Goal: Task Accomplishment & Management: Use online tool/utility

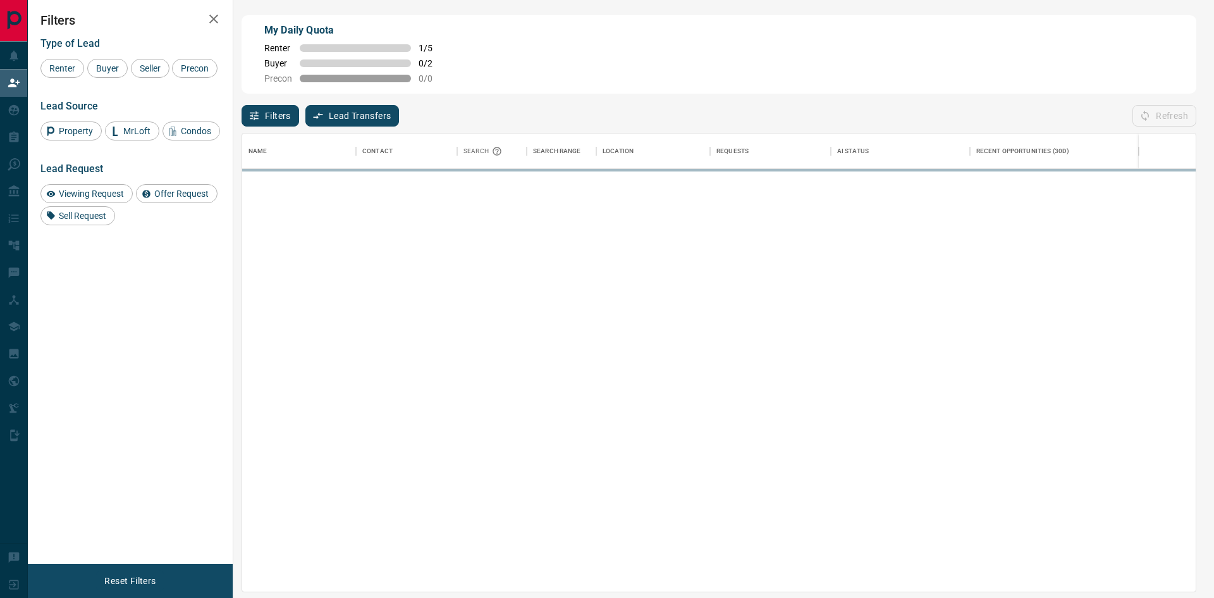
scroll to position [448, 944]
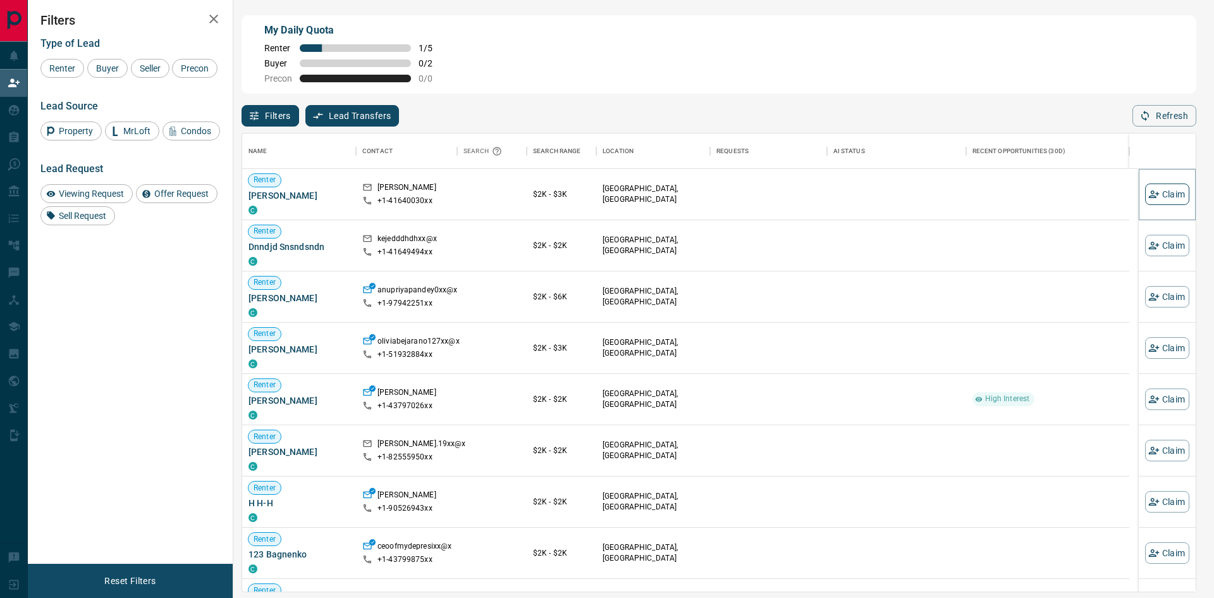
click at [1155, 195] on button "Claim" at bounding box center [1167, 194] width 44 height 22
click at [1156, 194] on button "Claim" at bounding box center [1167, 194] width 44 height 22
click at [1145, 290] on button "Claim" at bounding box center [1167, 297] width 44 height 22
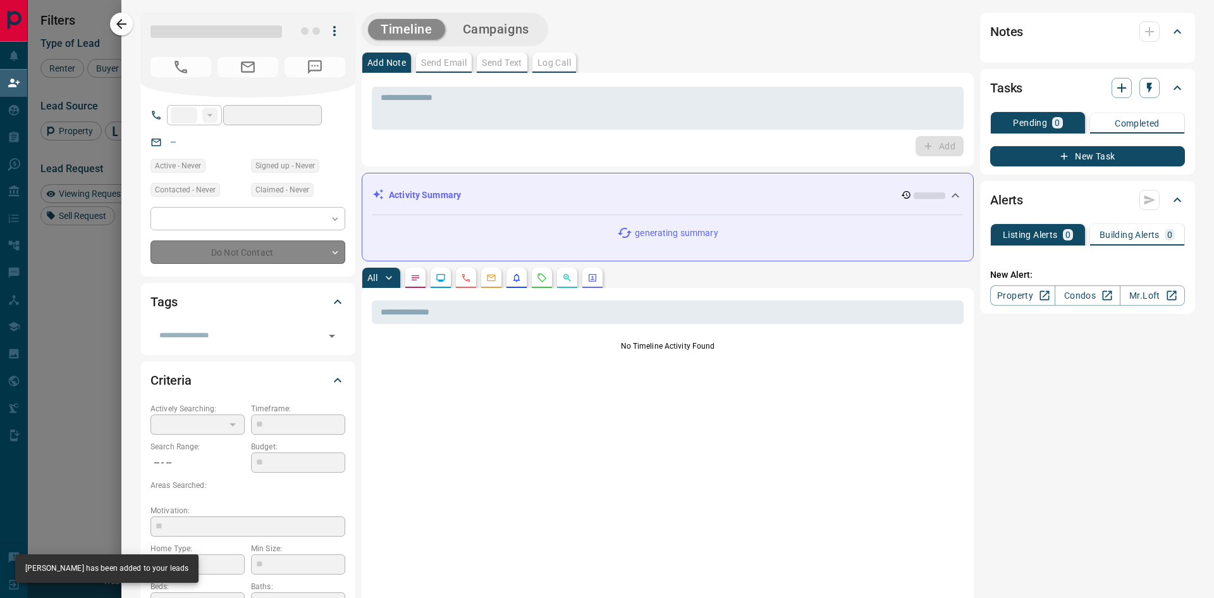
type input "**"
type input "**********"
type input "**"
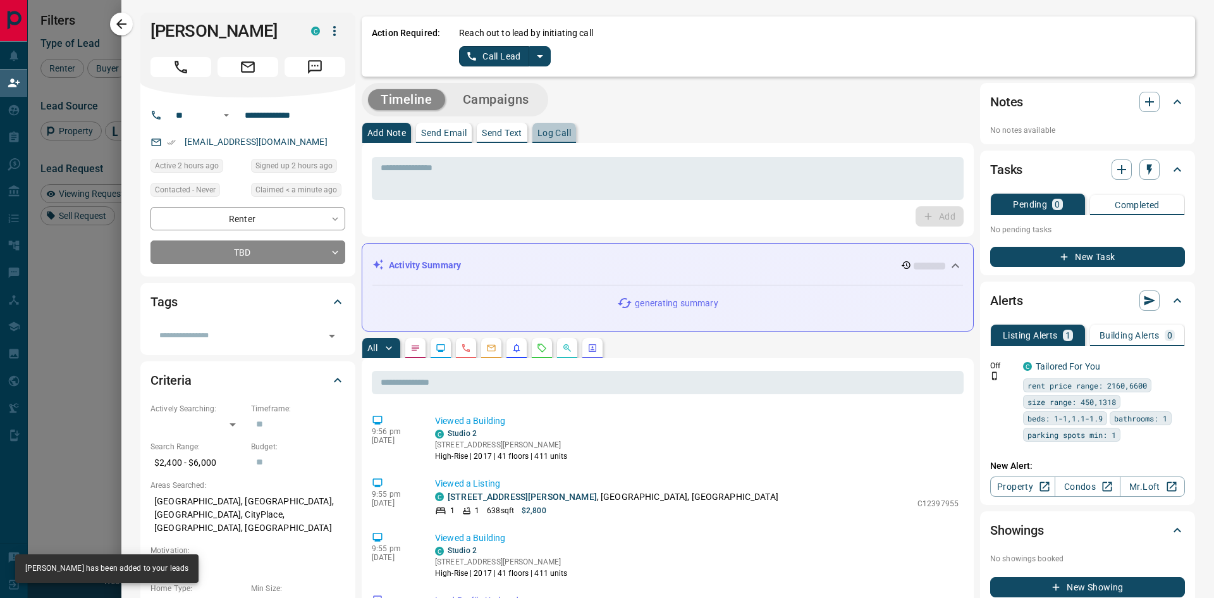
click at [570, 133] on p "Log Call" at bounding box center [555, 132] width 34 height 9
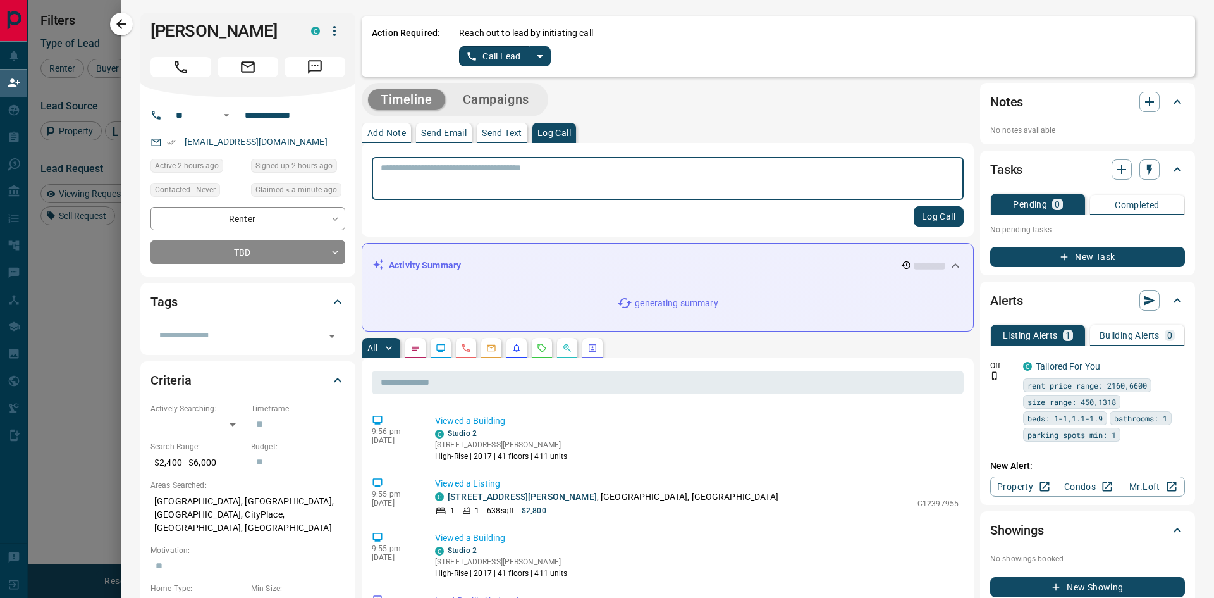
click at [570, 171] on textarea at bounding box center [668, 179] width 574 height 32
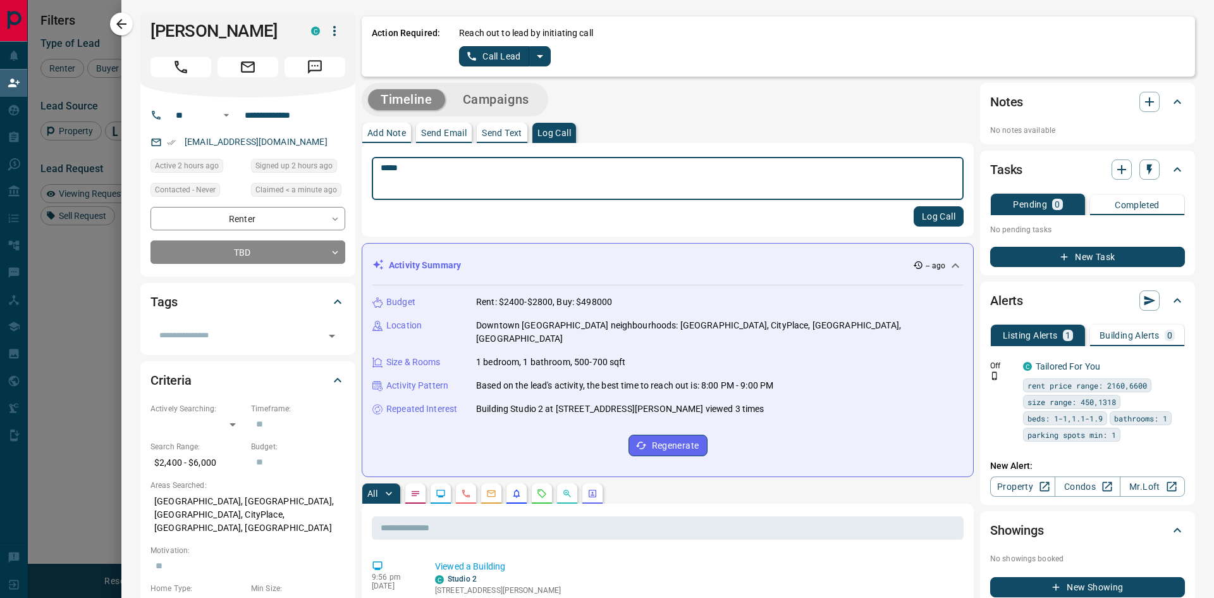
type textarea "****"
click at [922, 216] on button "Log Call" at bounding box center [939, 216] width 50 height 20
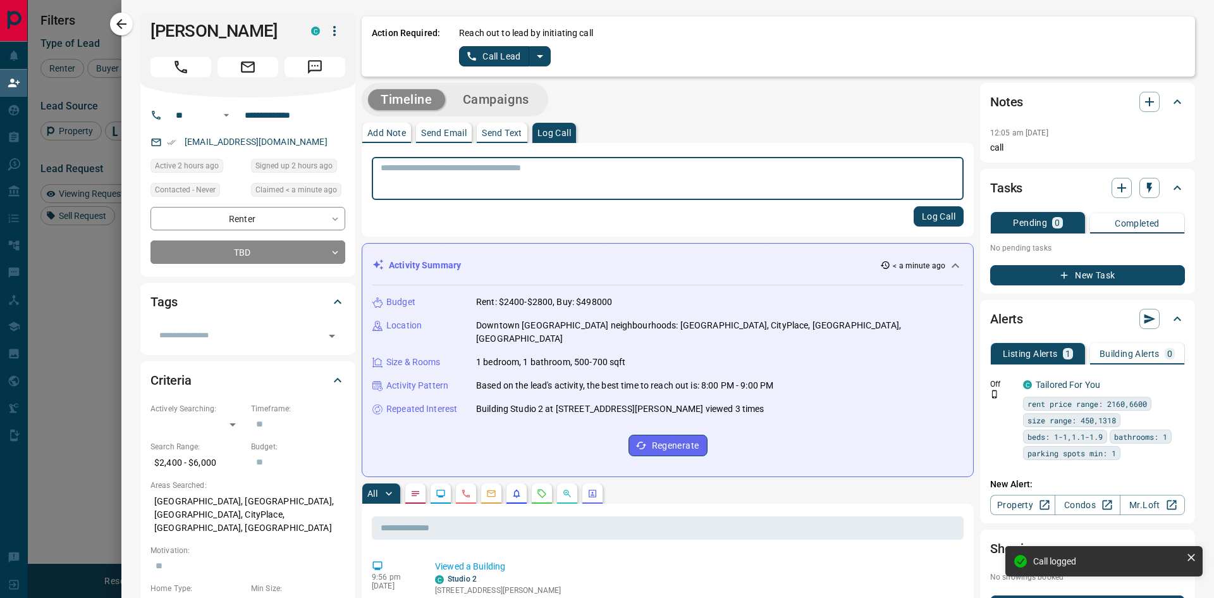
drag, startPoint x: 120, startPoint y: 24, endPoint x: 536, endPoint y: 200, distance: 452.4
click at [119, 25] on icon "button" at bounding box center [121, 24] width 10 height 10
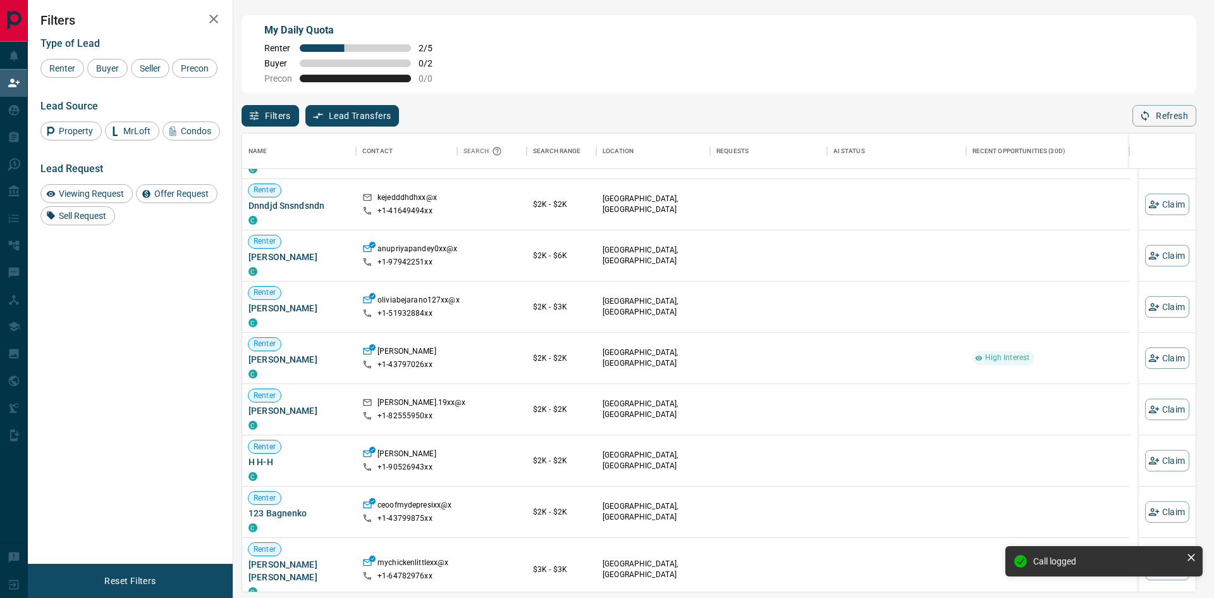
scroll to position [63, 0]
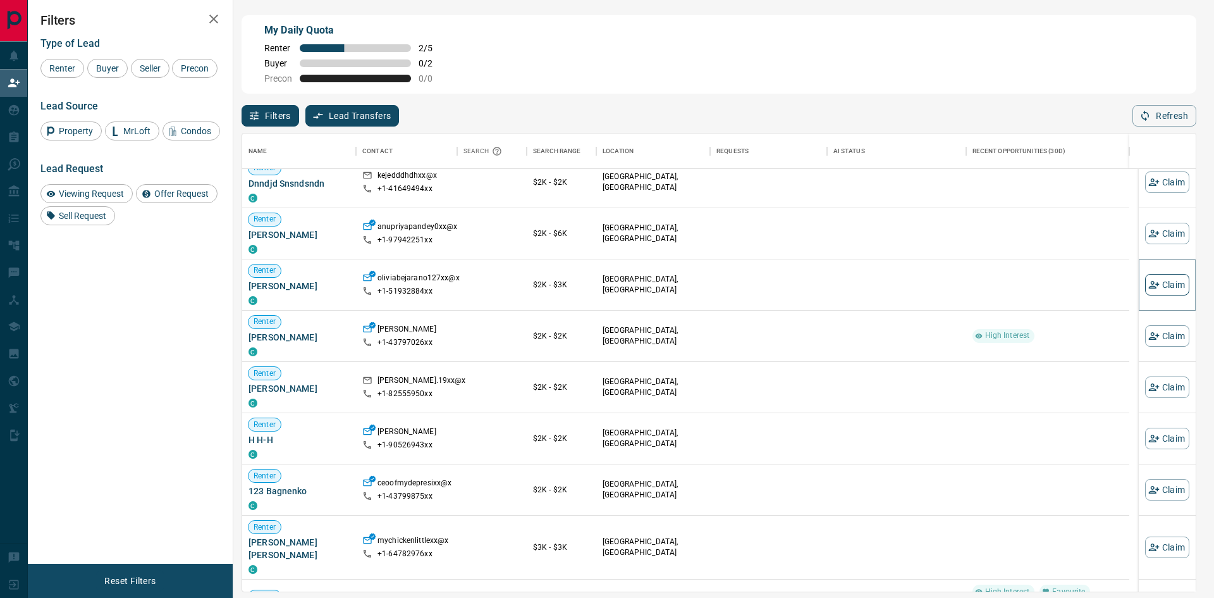
click at [1150, 281] on icon "button" at bounding box center [1154, 284] width 11 height 11
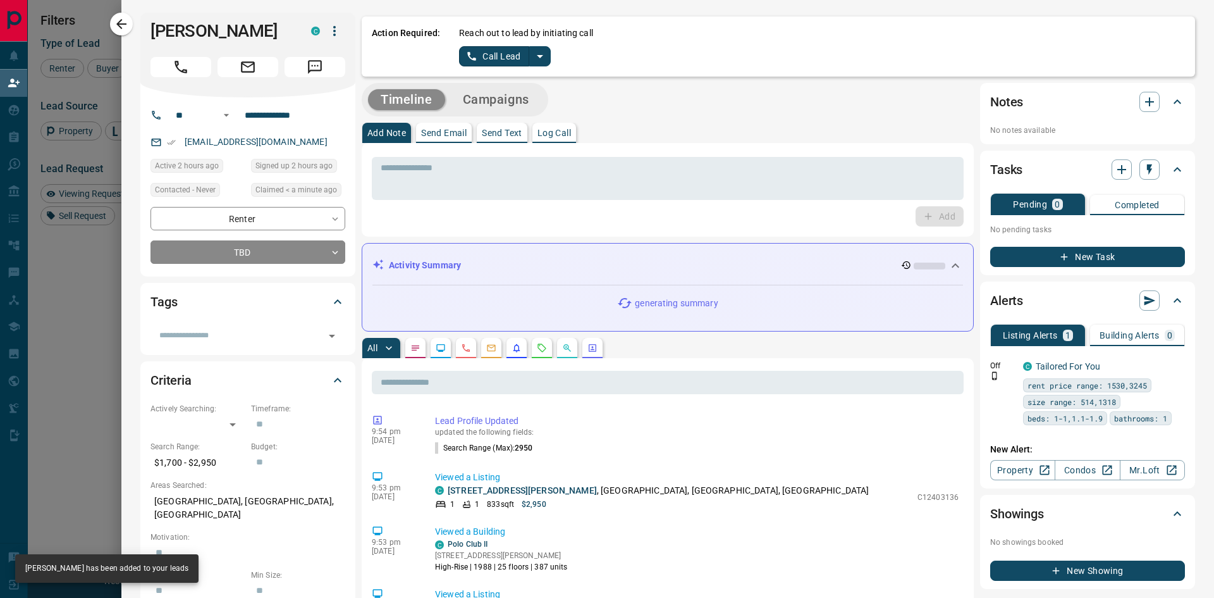
drag, startPoint x: 531, startPoint y: 132, endPoint x: 545, endPoint y: 131, distance: 14.0
click at [536, 132] on div "Add Note Send Email Send Text Log Call" at bounding box center [668, 133] width 612 height 20
click at [547, 131] on p "Log Call" at bounding box center [555, 132] width 34 height 9
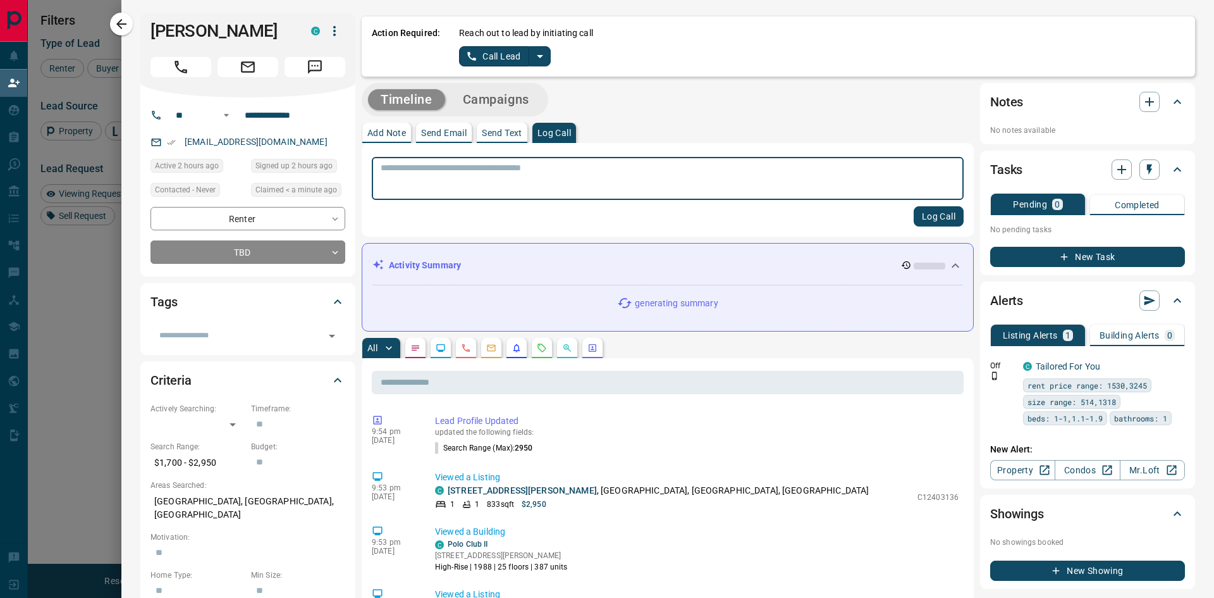
click at [529, 182] on textarea at bounding box center [668, 179] width 574 height 32
type textarea "****"
click at [932, 216] on button "Log Call" at bounding box center [939, 216] width 50 height 20
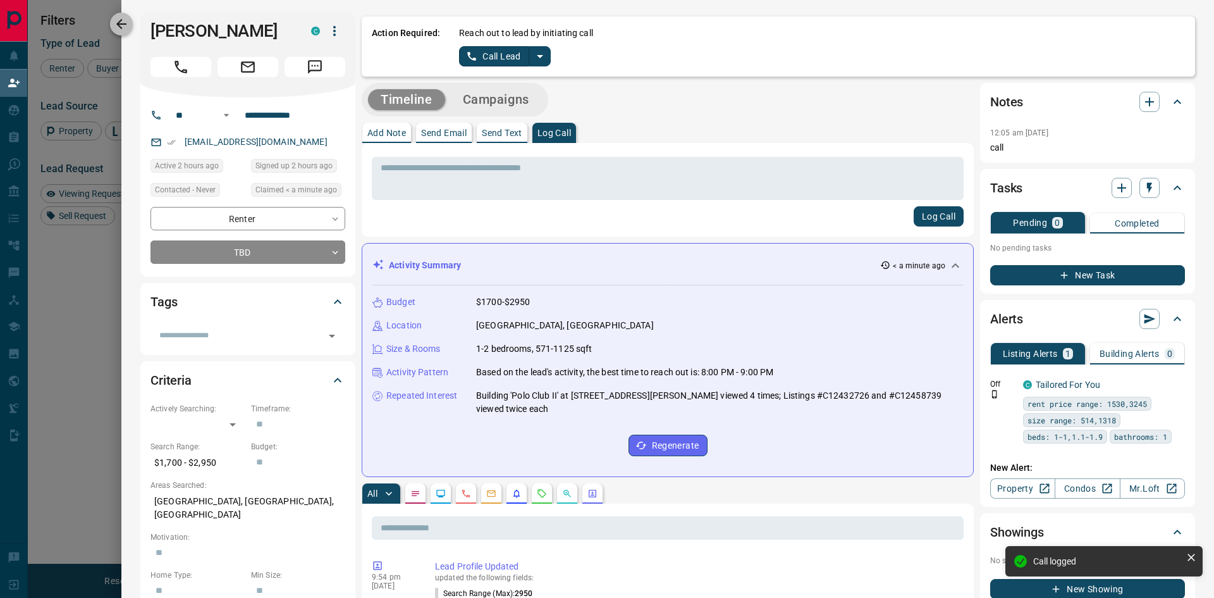
drag, startPoint x: 118, startPoint y: 21, endPoint x: 610, endPoint y: 313, distance: 572.9
click at [118, 22] on icon "button" at bounding box center [121, 23] width 15 height 15
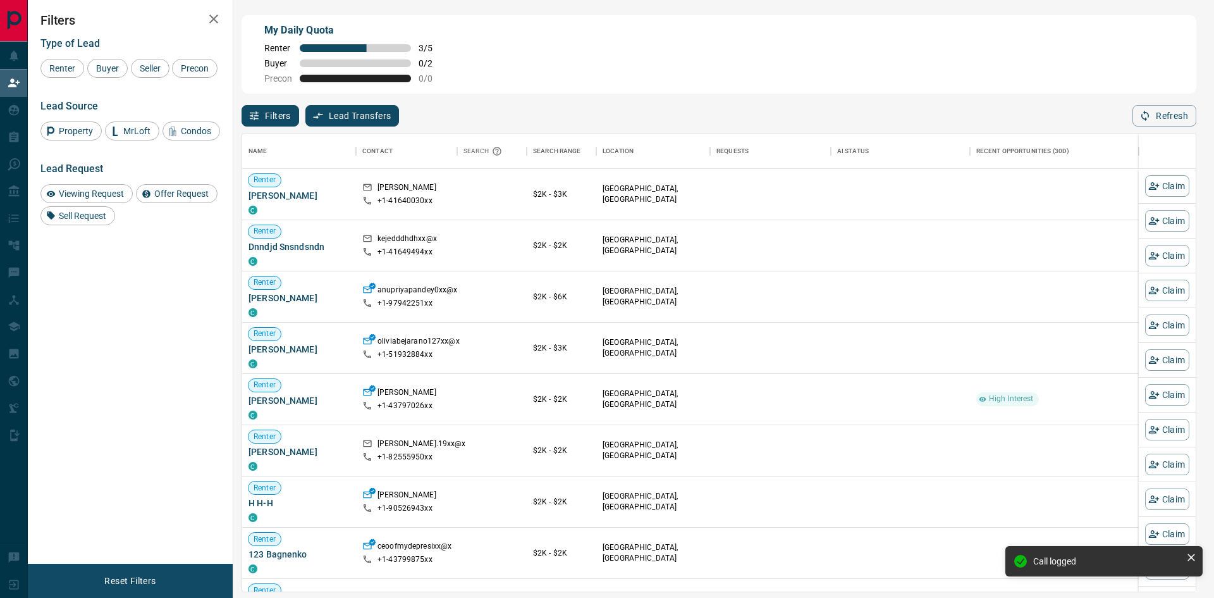
scroll to position [448, 944]
click at [1154, 293] on button "Claim" at bounding box center [1167, 297] width 44 height 22
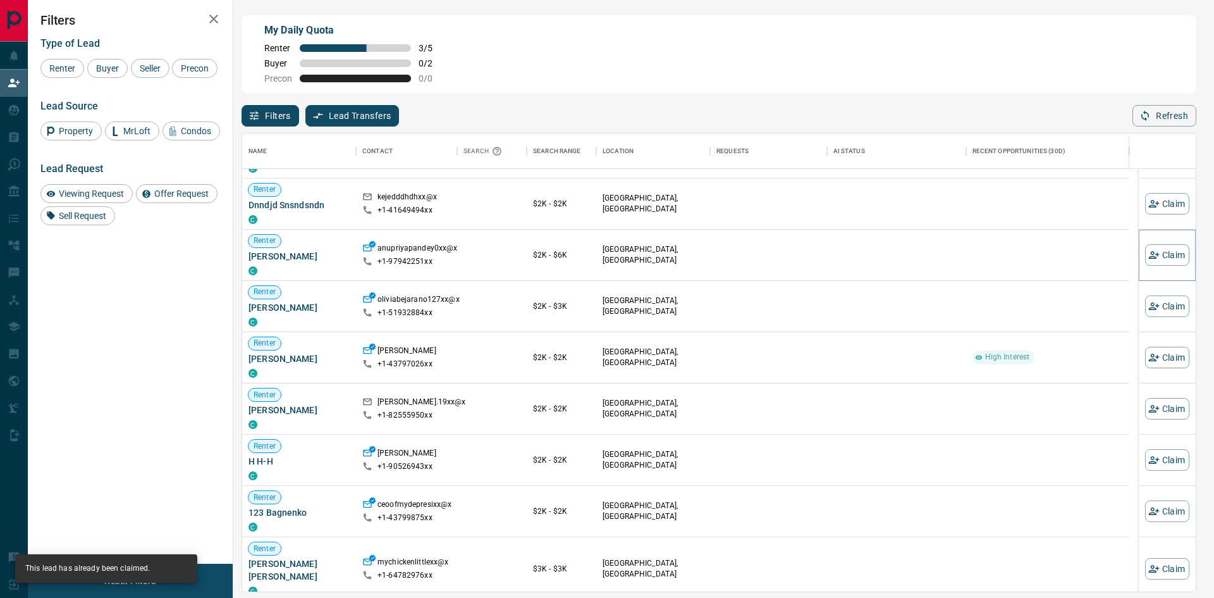
scroll to position [63, 0]
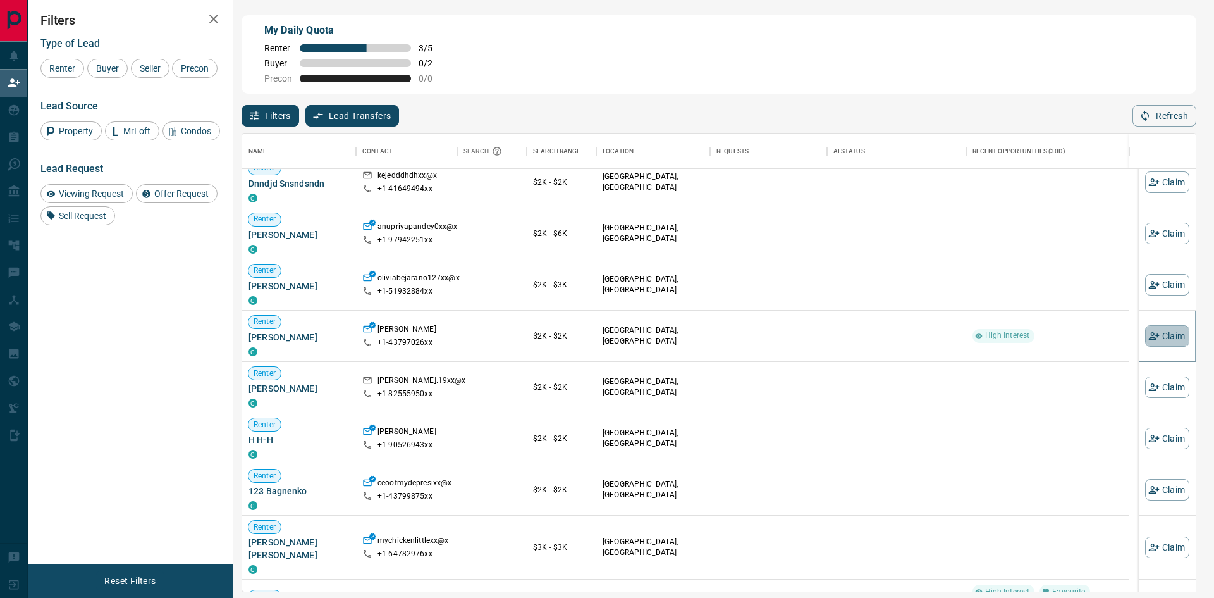
drag, startPoint x: 1156, startPoint y: 337, endPoint x: 1035, endPoint y: 328, distance: 121.2
click at [1156, 338] on button "Claim" at bounding box center [1167, 336] width 44 height 22
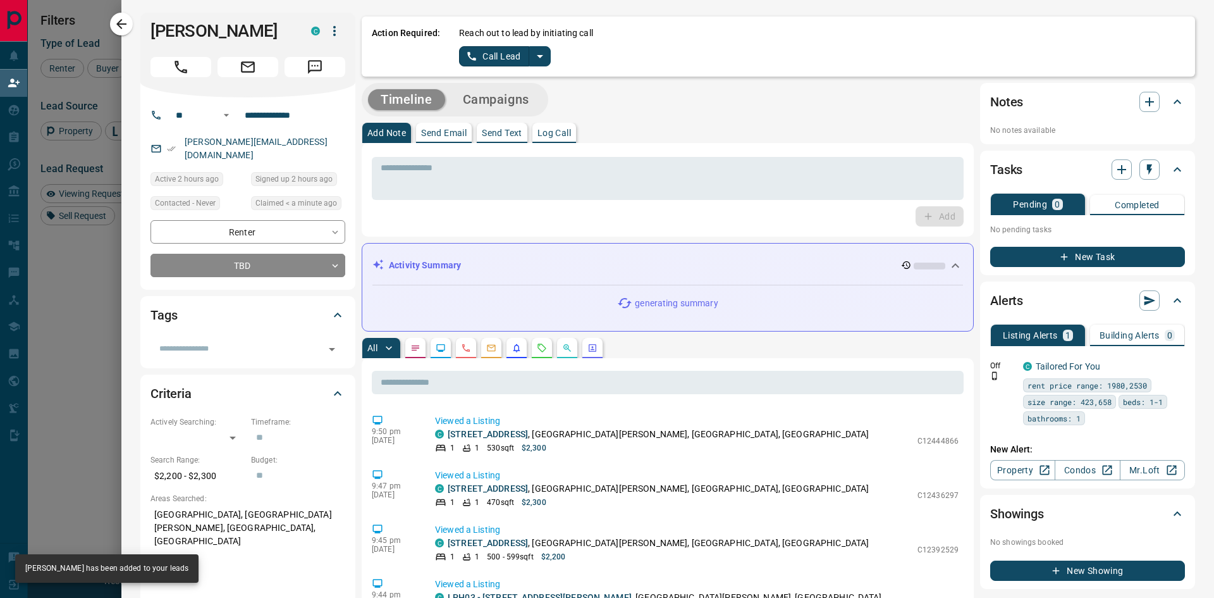
click at [563, 151] on div "* ​ Add" at bounding box center [668, 190] width 612 height 94
drag, startPoint x: 562, startPoint y: 140, endPoint x: 560, endPoint y: 157, distance: 17.1
click at [562, 144] on div "Add Note Send Email Send Text Log Call * ​ Add" at bounding box center [668, 180] width 612 height 114
click at [553, 173] on textarea at bounding box center [668, 179] width 574 height 32
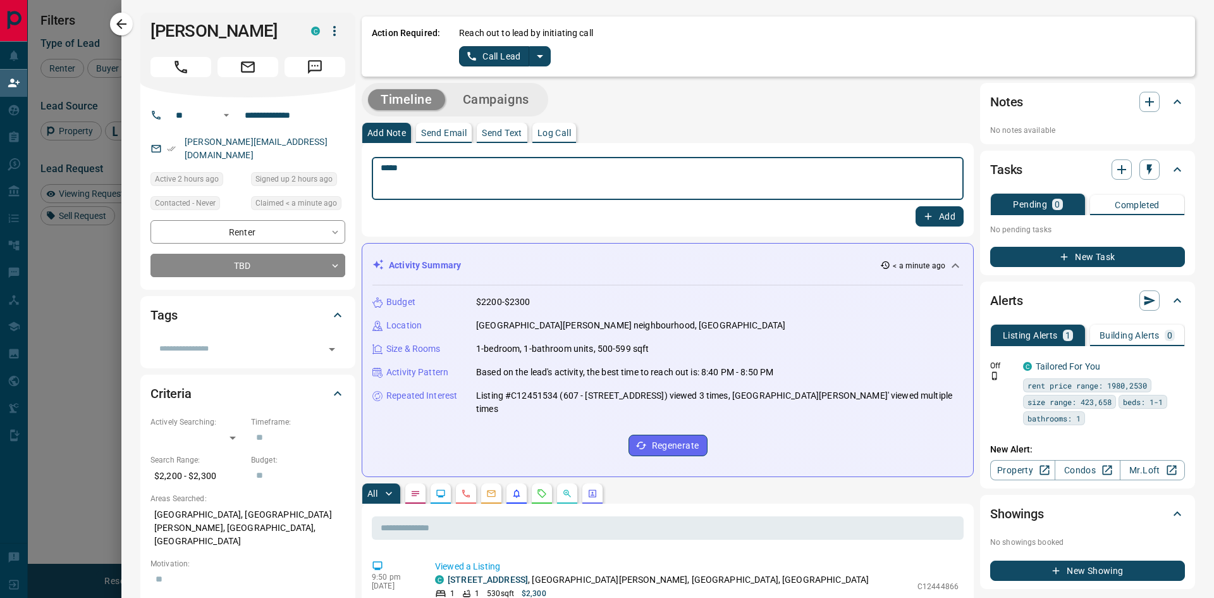
type textarea "****"
click at [956, 214] on div "**** * ​ Add" at bounding box center [668, 190] width 612 height 94
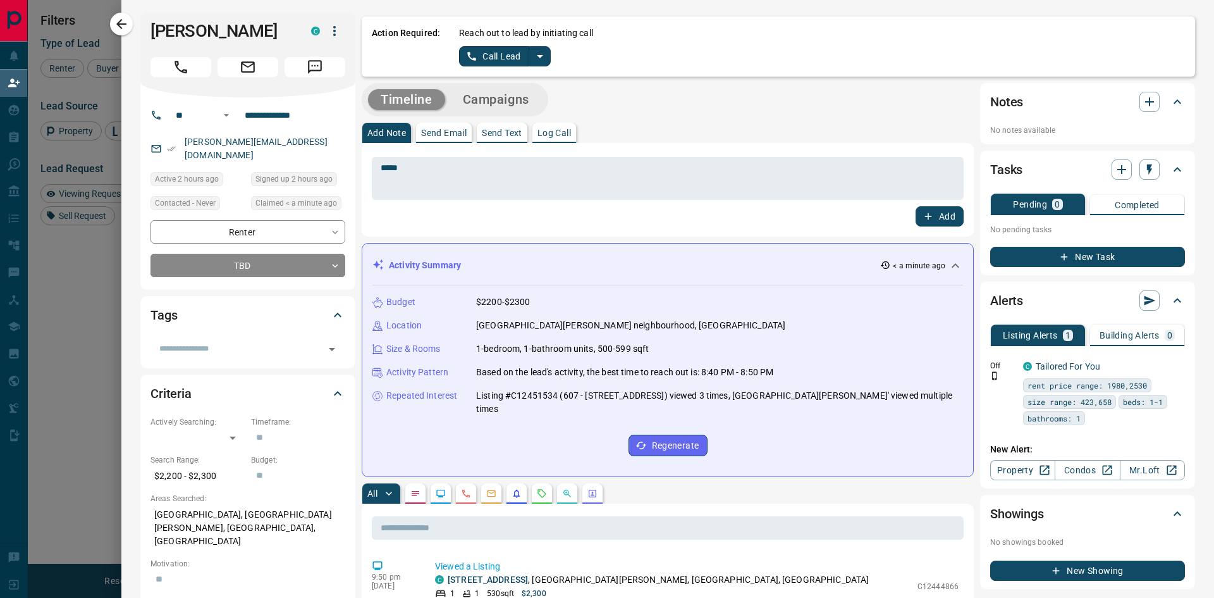
click at [944, 218] on button "Add" at bounding box center [940, 216] width 48 height 20
drag, startPoint x: 121, startPoint y: 26, endPoint x: 455, endPoint y: 192, distance: 373.1
click at [121, 25] on icon "button" at bounding box center [121, 23] width 15 height 15
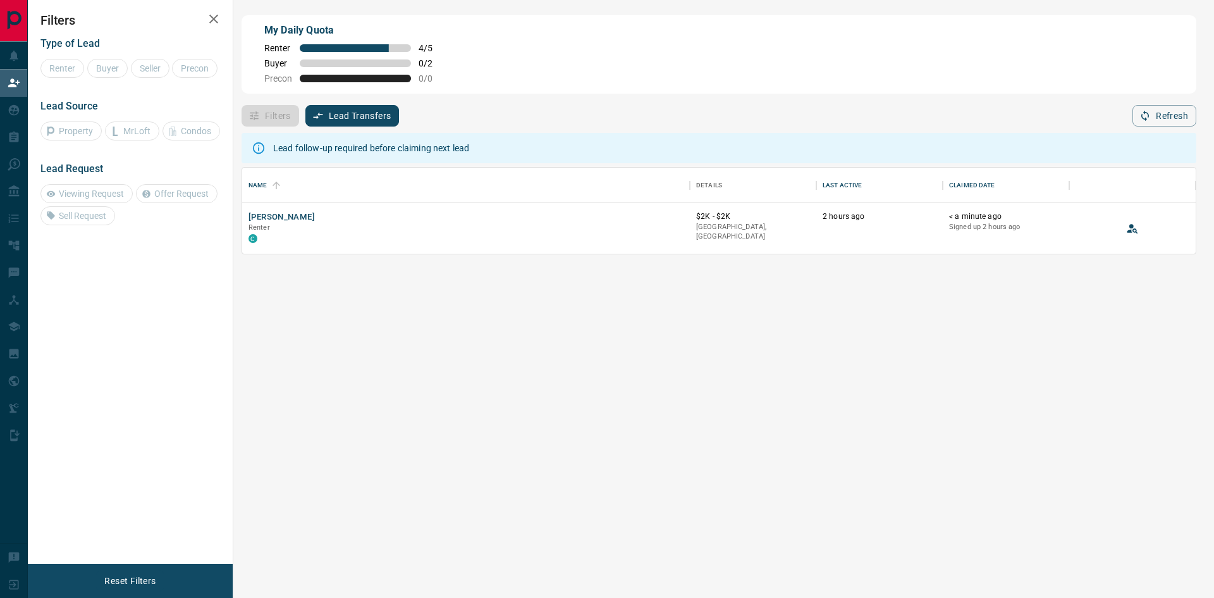
scroll to position [77, 944]
click at [1015, 244] on div "< a minute ago Signed up 2 hours ago" at bounding box center [1006, 228] width 114 height 34
click at [1127, 223] on icon "View Lead" at bounding box center [1133, 228] width 13 height 13
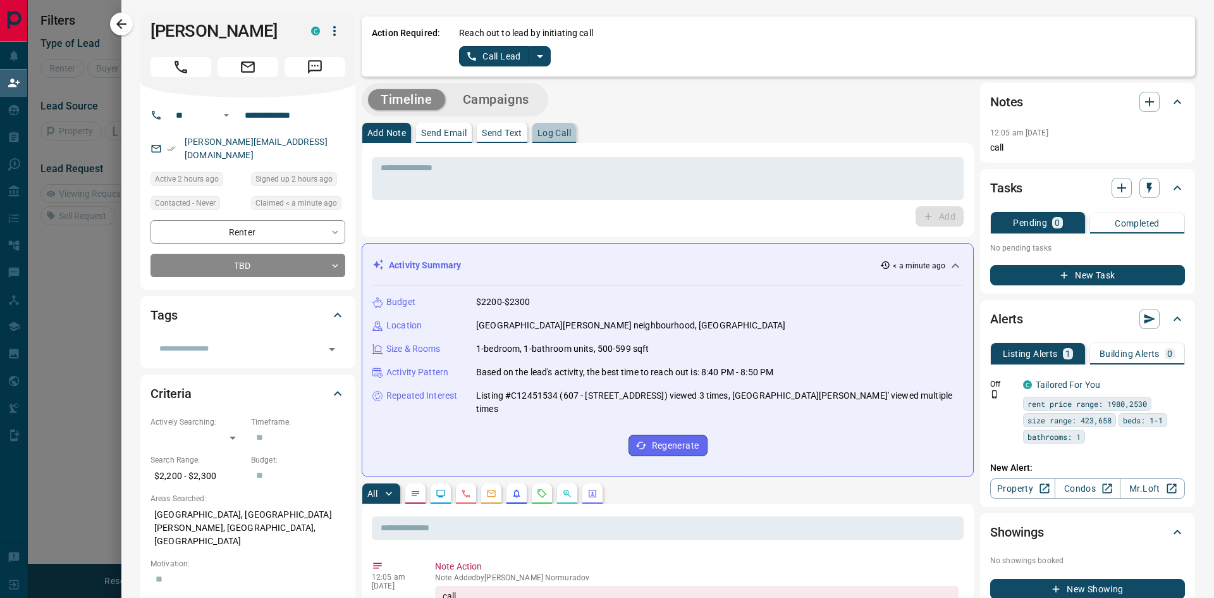
drag, startPoint x: 552, startPoint y: 124, endPoint x: 565, endPoint y: 150, distance: 29.1
click at [554, 126] on button "Log Call" at bounding box center [555, 133] width 44 height 20
click at [538, 199] on div "* ​" at bounding box center [668, 178] width 592 height 43
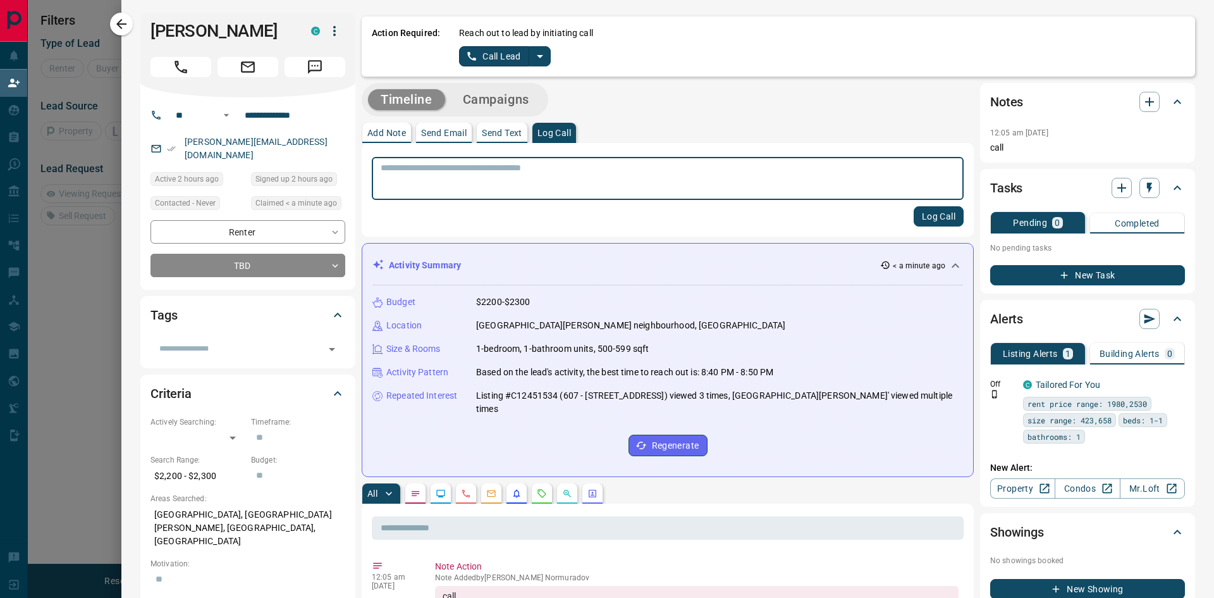
click at [544, 184] on textarea at bounding box center [668, 179] width 574 height 32
type textarea "****"
click at [923, 218] on button "Log Call" at bounding box center [939, 216] width 50 height 20
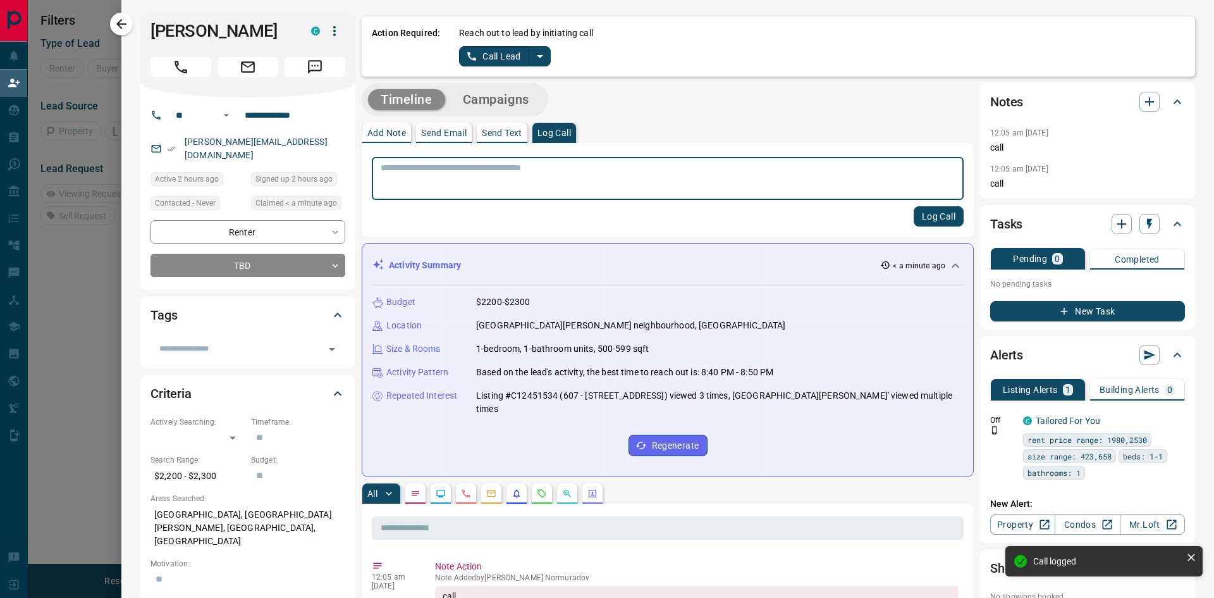
drag, startPoint x: 676, startPoint y: 127, endPoint x: 480, endPoint y: 94, distance: 198.7
click at [675, 125] on div "Add Note Send Email Send Text Log Call" at bounding box center [668, 133] width 612 height 20
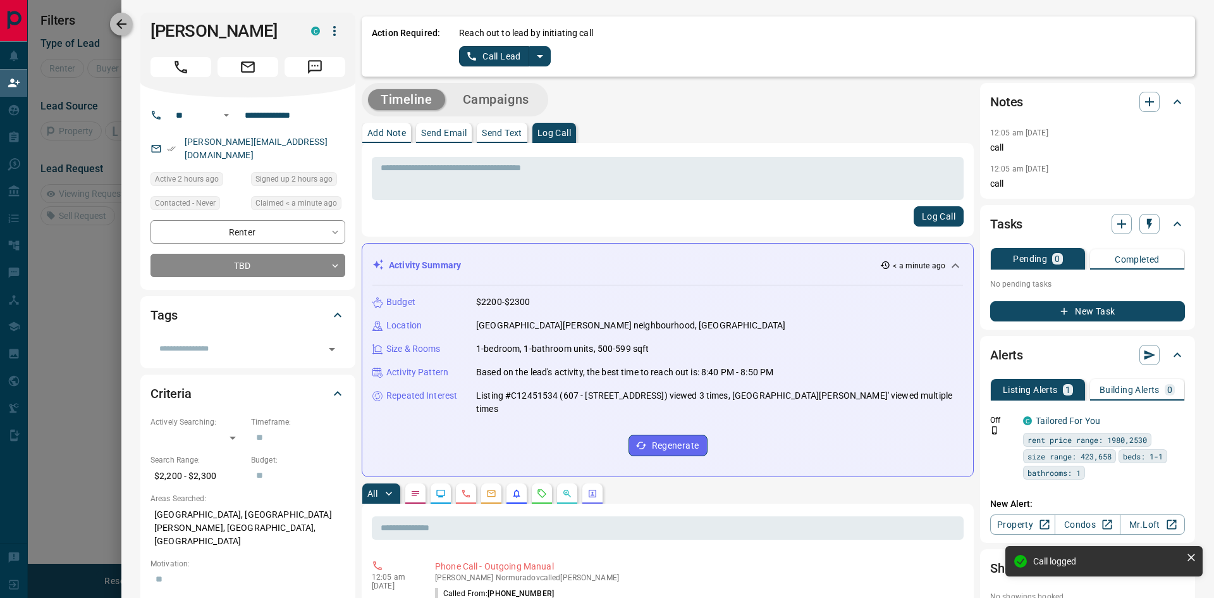
click at [126, 24] on icon "button" at bounding box center [121, 24] width 10 height 10
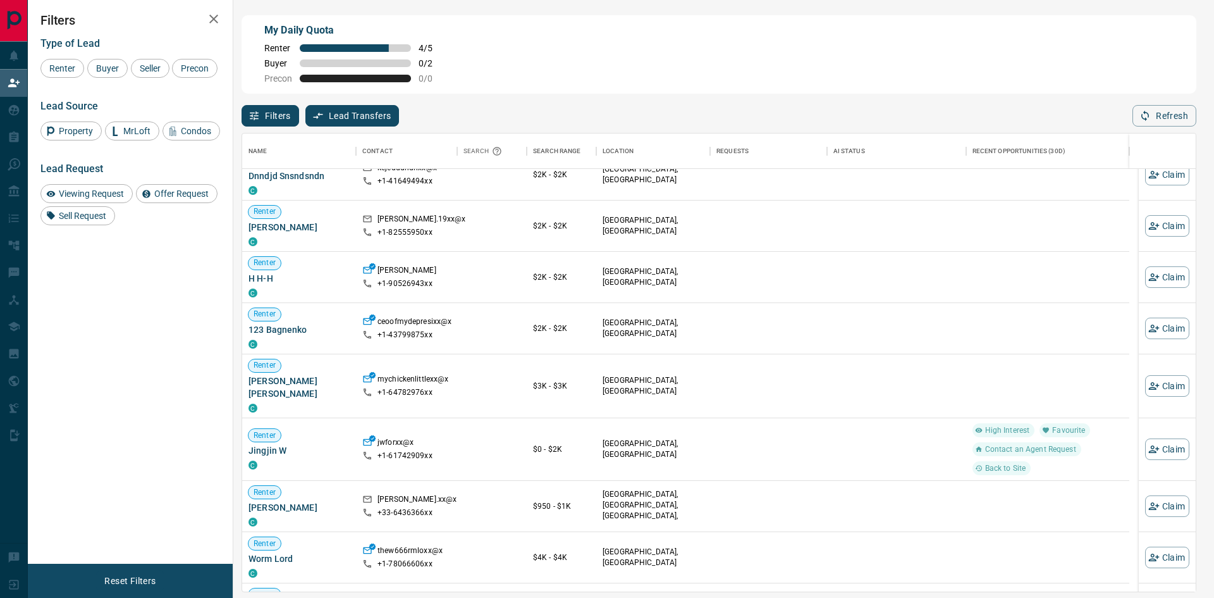
scroll to position [0, 0]
